Goal: Register for event/course

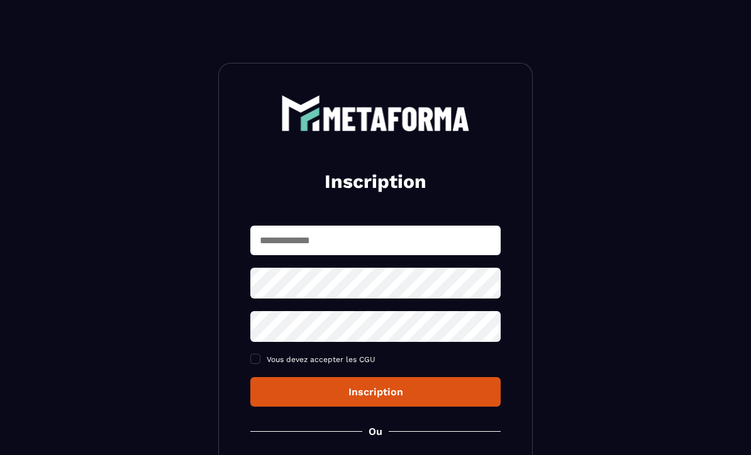
click at [431, 240] on input "text" at bounding box center [375, 241] width 250 height 30
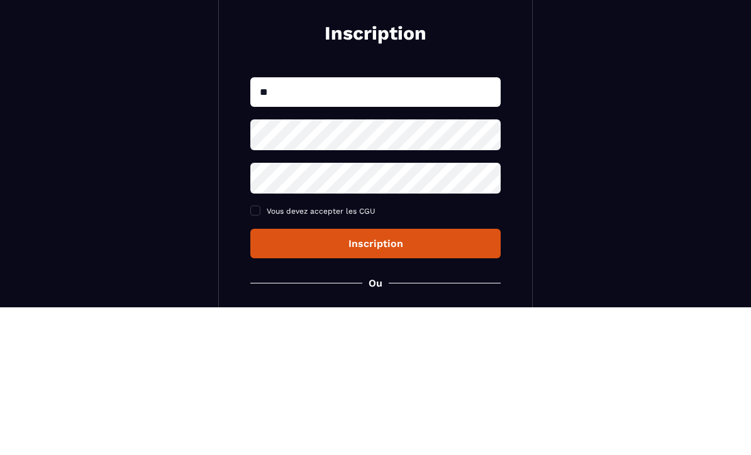
type input "*"
type input "***"
type input "**********"
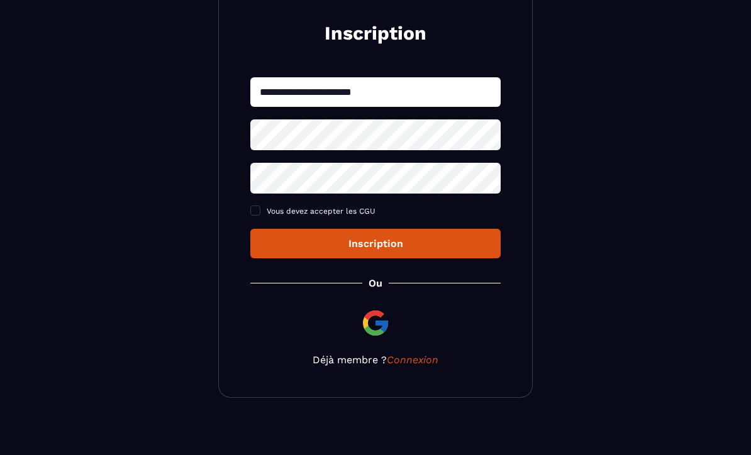
scroll to position [148, 0]
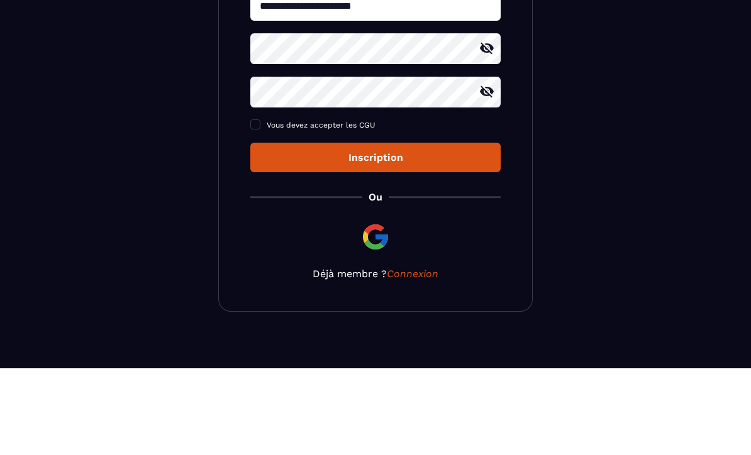
click at [250, 134] on div "**********" at bounding box center [375, 157] width 315 height 484
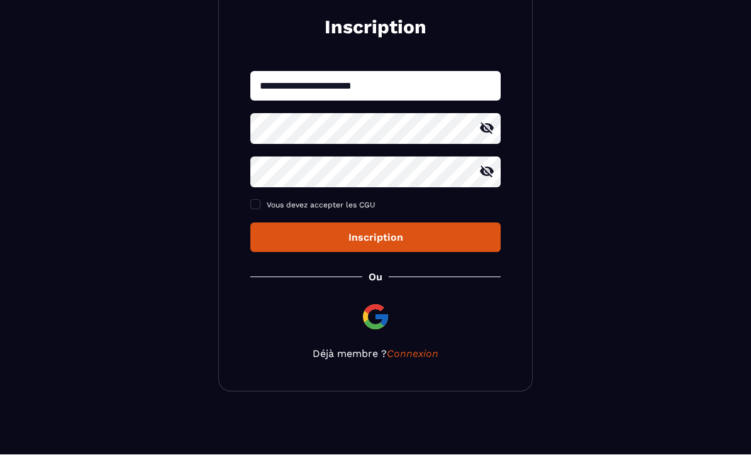
click at [254, 209] on label "Vous devez accepter les CGU" at bounding box center [375, 206] width 250 height 10
click at [457, 236] on div "Inscription" at bounding box center [375, 238] width 230 height 12
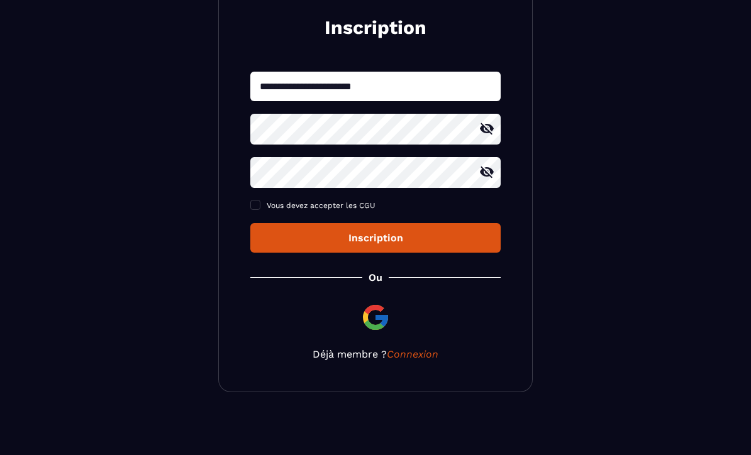
scroll to position [42, 0]
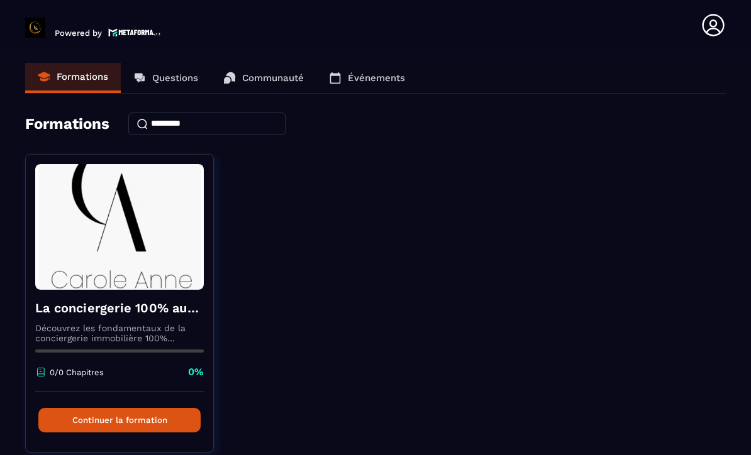
click at [171, 239] on img at bounding box center [119, 227] width 169 height 126
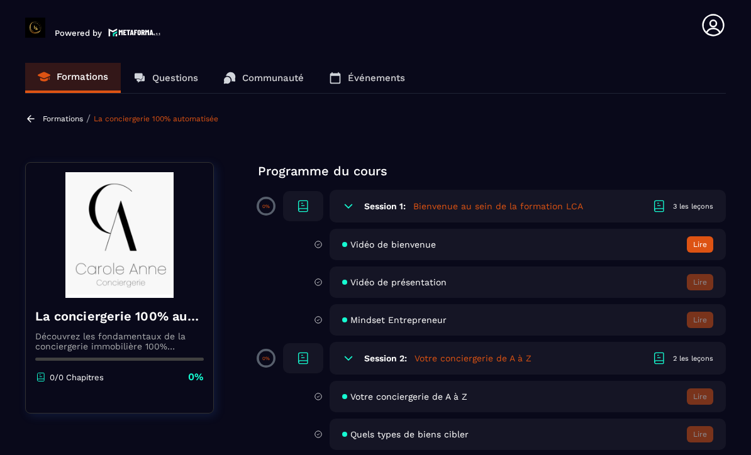
click at [170, 72] on p "Questions" at bounding box center [175, 77] width 46 height 11
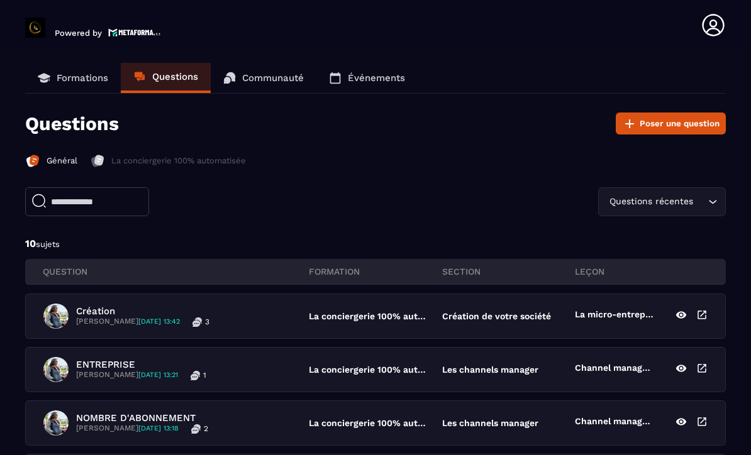
click at [279, 63] on link "Communauté" at bounding box center [264, 78] width 106 height 30
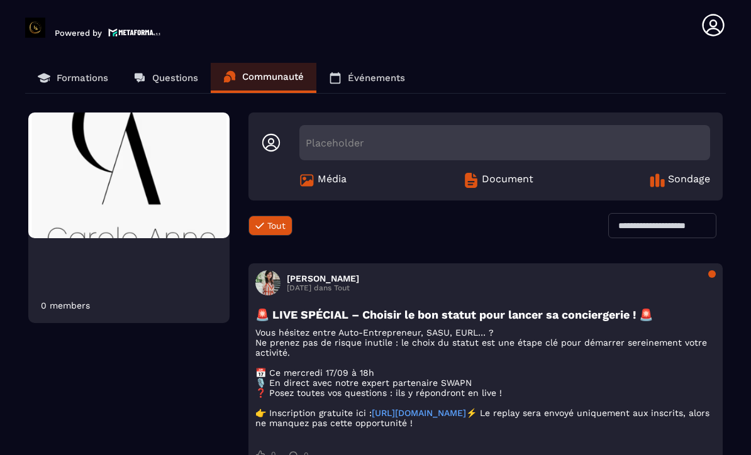
click at [384, 63] on link "Événements" at bounding box center [366, 78] width 101 height 30
click at [375, 72] on p "Événements" at bounding box center [376, 77] width 57 height 11
click at [378, 72] on p "Événements" at bounding box center [376, 77] width 57 height 11
click at [357, 72] on p "Événements" at bounding box center [376, 77] width 57 height 11
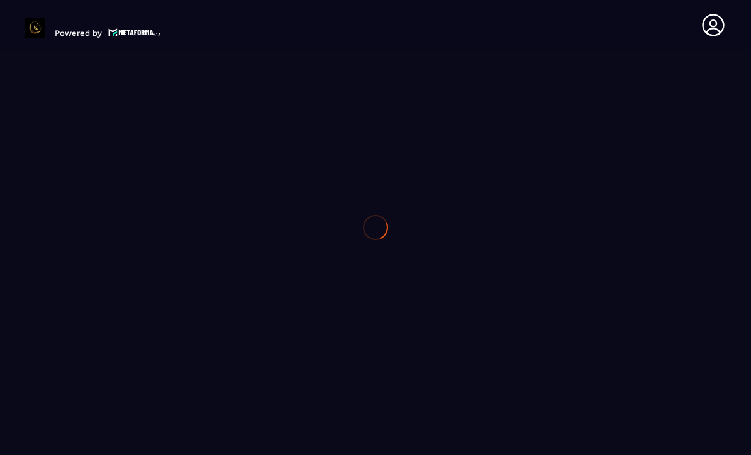
click at [180, 42] on div at bounding box center [375, 227] width 751 height 455
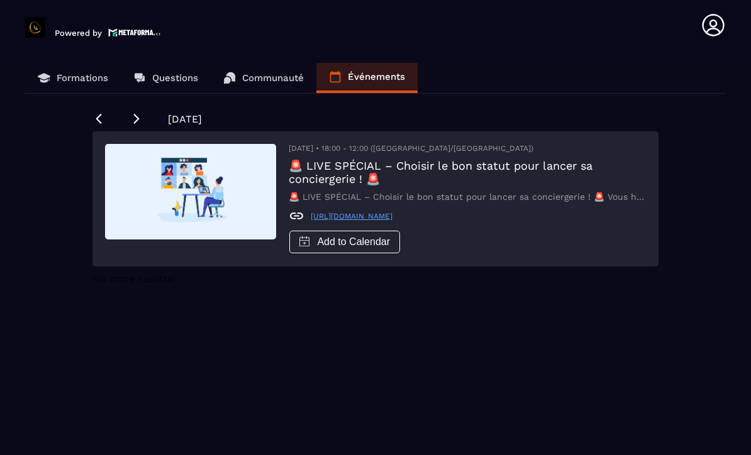
click at [77, 72] on p "Formations" at bounding box center [83, 77] width 52 height 11
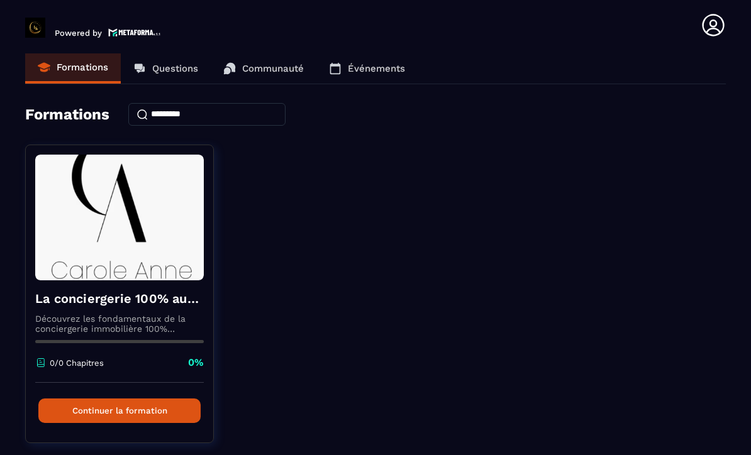
scroll to position [9, 0]
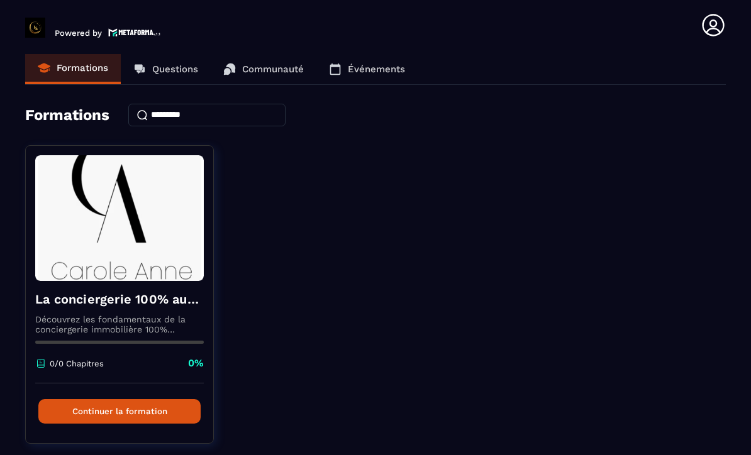
click at [149, 399] on button "Continuer la formation" at bounding box center [119, 411] width 162 height 25
